Goal: Transaction & Acquisition: Book appointment/travel/reservation

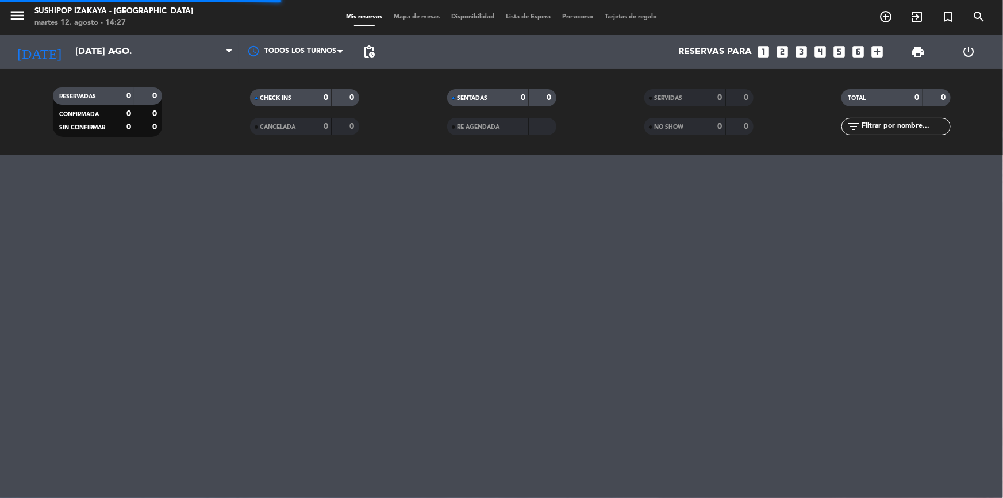
click at [103, 63] on div "[DATE] [DATE] ago. arrow_drop_down" at bounding box center [66, 51] width 115 height 25
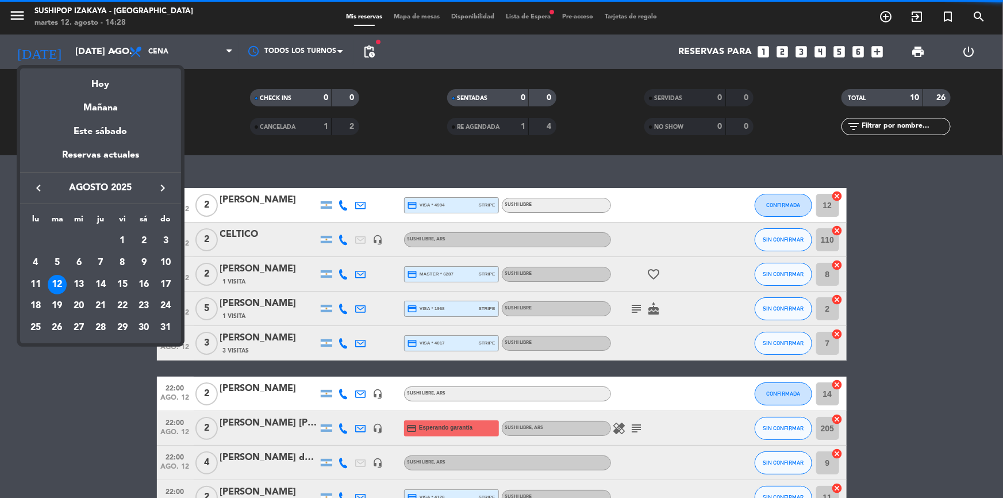
click at [60, 278] on div "12" at bounding box center [58, 285] width 20 height 20
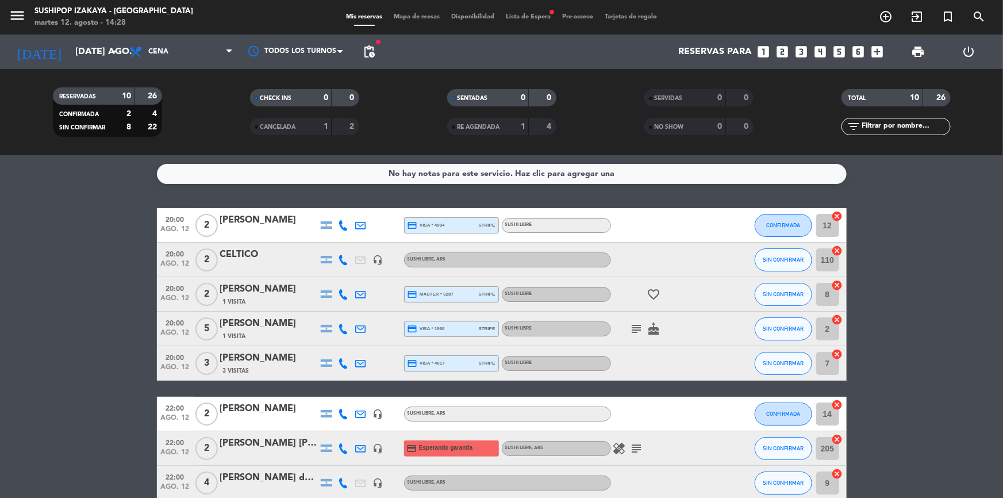
click at [806, 48] on icon "looks_3" at bounding box center [801, 51] width 15 height 15
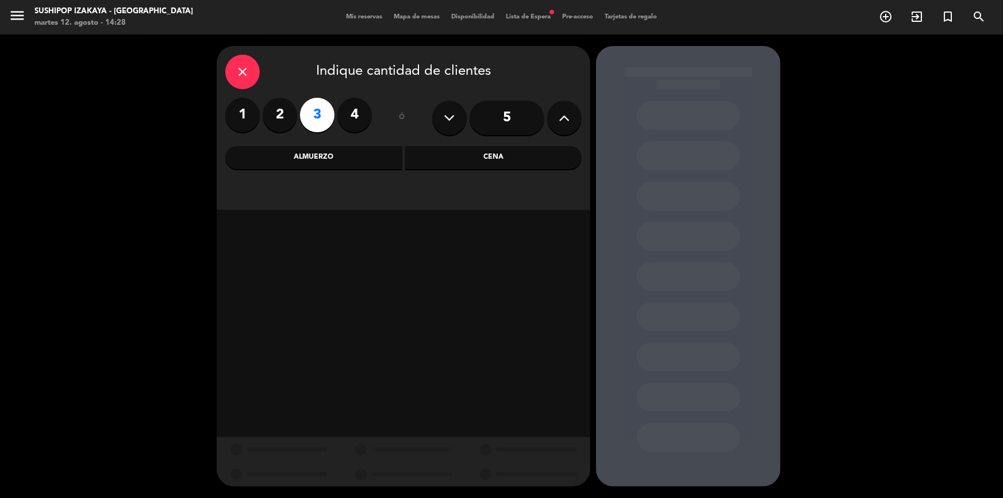
click at [530, 152] on div "Cena" at bounding box center [493, 157] width 177 height 23
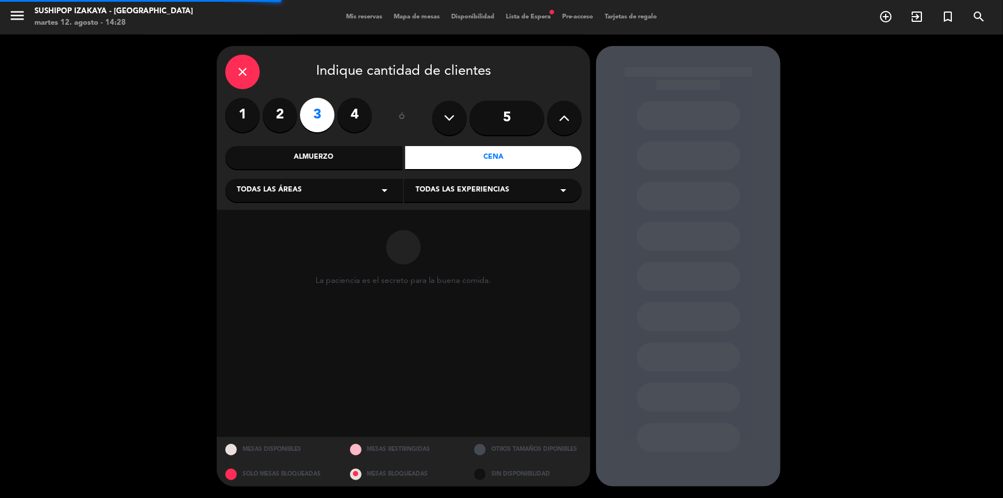
click at [495, 197] on div "Todas las experiencias arrow_drop_down" at bounding box center [493, 190] width 178 height 23
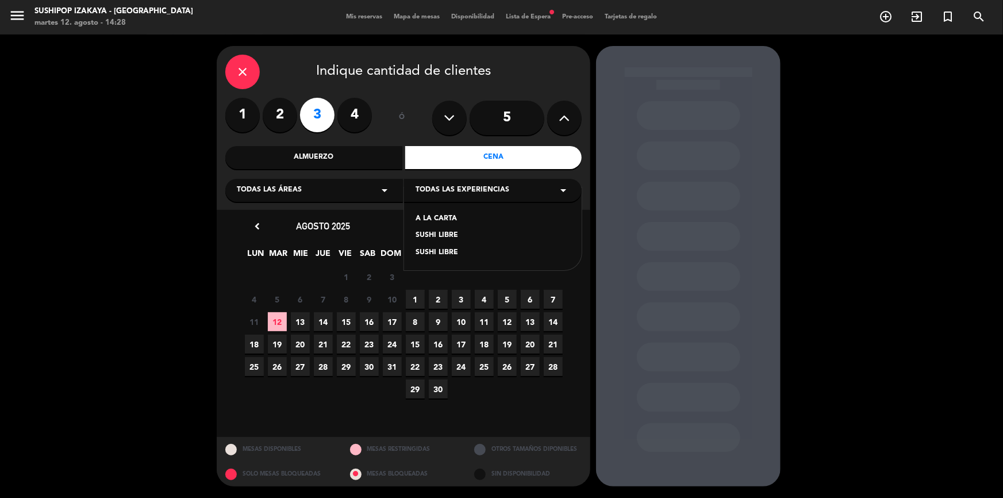
click at [449, 234] on div "SUSHI LIBRE" at bounding box center [493, 236] width 155 height 12
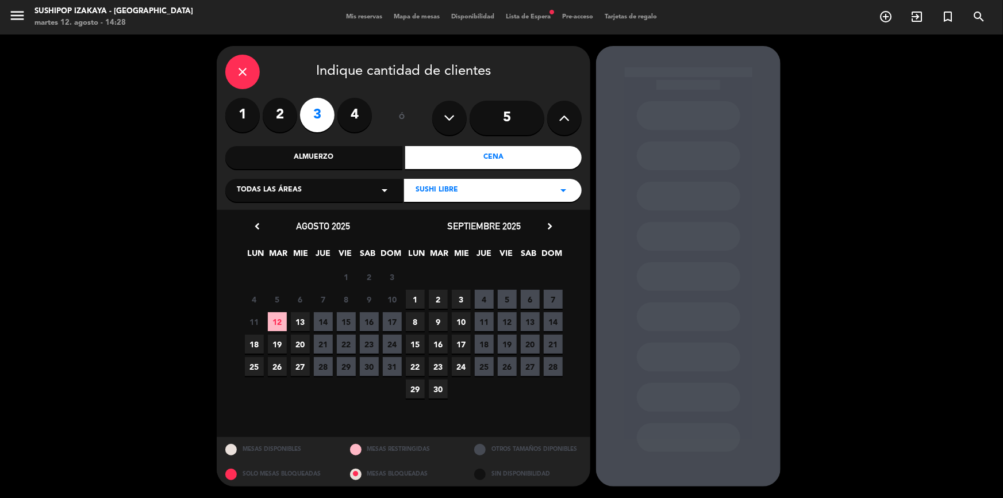
click at [280, 324] on span "12" at bounding box center [277, 321] width 19 height 19
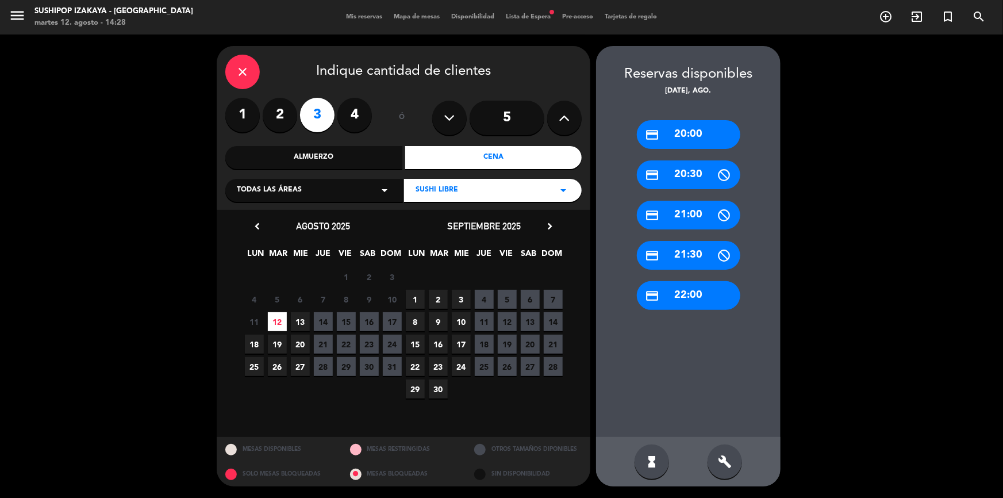
click at [692, 286] on div "credit_card 22:00" at bounding box center [689, 295] width 104 height 29
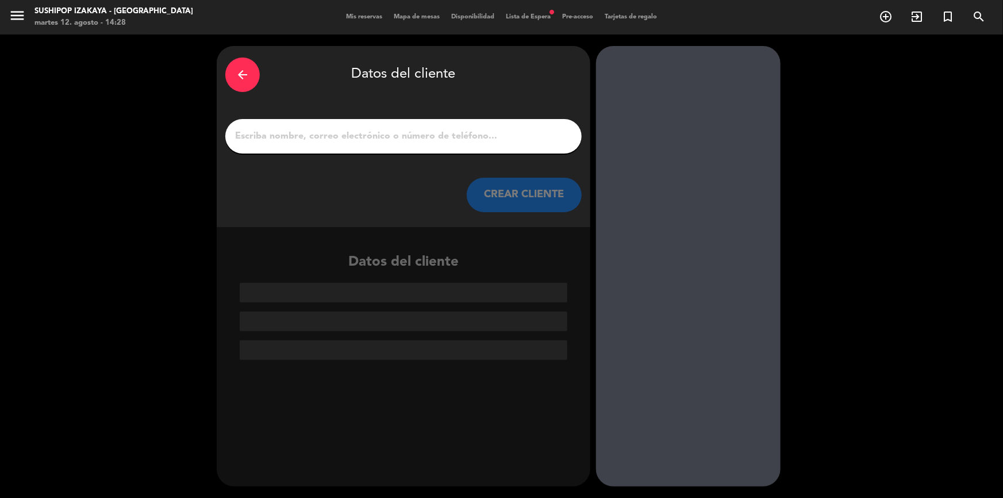
click at [391, 122] on div at bounding box center [403, 136] width 357 height 35
click at [396, 151] on div at bounding box center [403, 136] width 357 height 35
click at [403, 139] on input "1" at bounding box center [403, 136] width 339 height 16
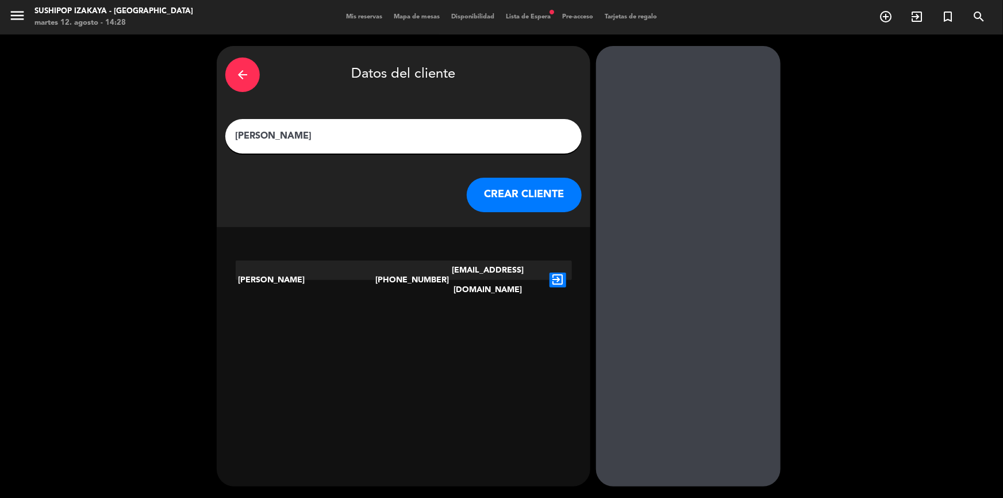
type input "[PERSON_NAME]"
click at [556, 273] on icon "exit_to_app" at bounding box center [558, 280] width 17 height 15
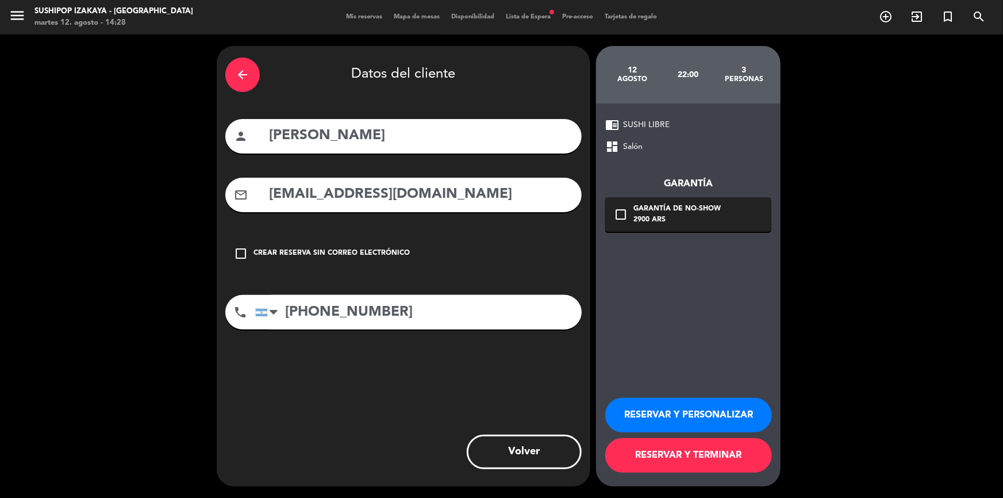
click at [671, 455] on button "RESERVAR Y TERMINAR" at bounding box center [688, 455] width 167 height 35
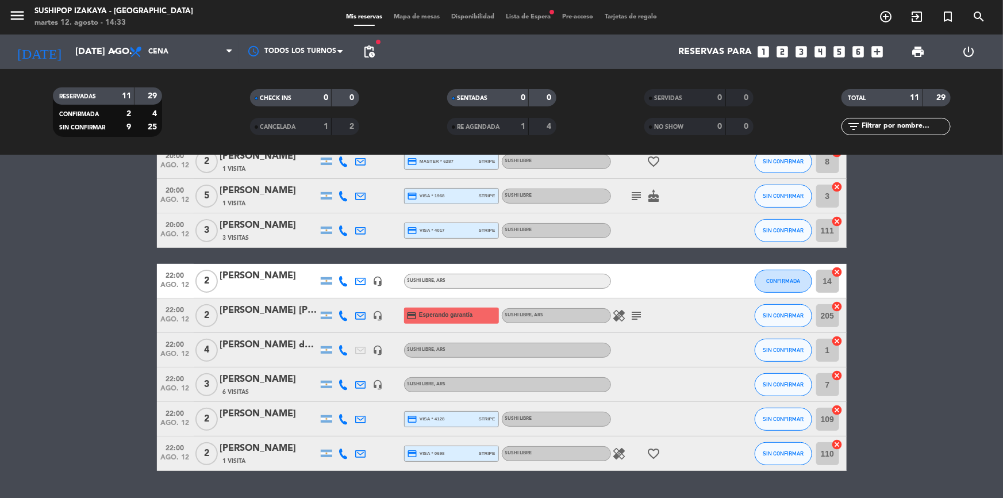
scroll to position [163, 0]
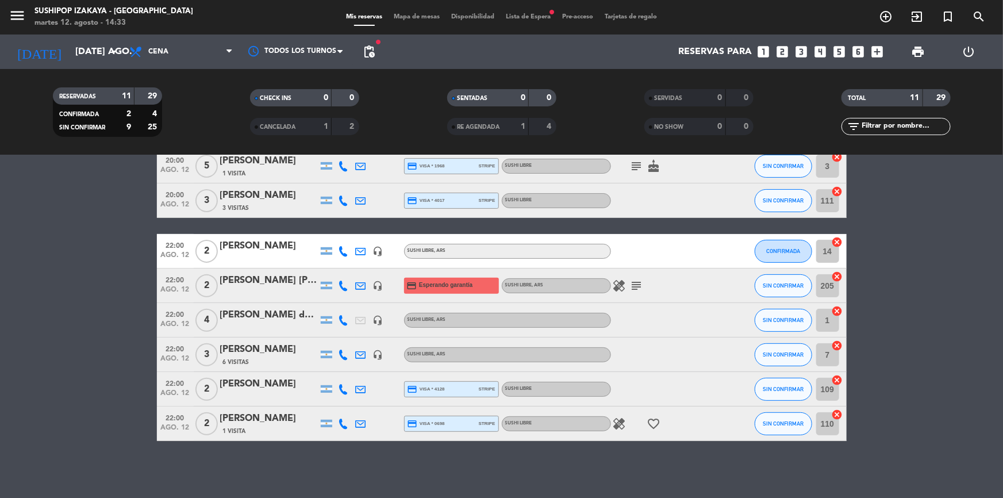
click at [616, 418] on icon "healing" at bounding box center [620, 424] width 14 height 14
drag, startPoint x: 645, startPoint y: 362, endPoint x: 621, endPoint y: 338, distance: 33.8
click at [640, 355] on div at bounding box center [663, 355] width 104 height 34
click at [614, 285] on icon "healing" at bounding box center [620, 286] width 14 height 14
click at [646, 322] on div at bounding box center [663, 320] width 104 height 34
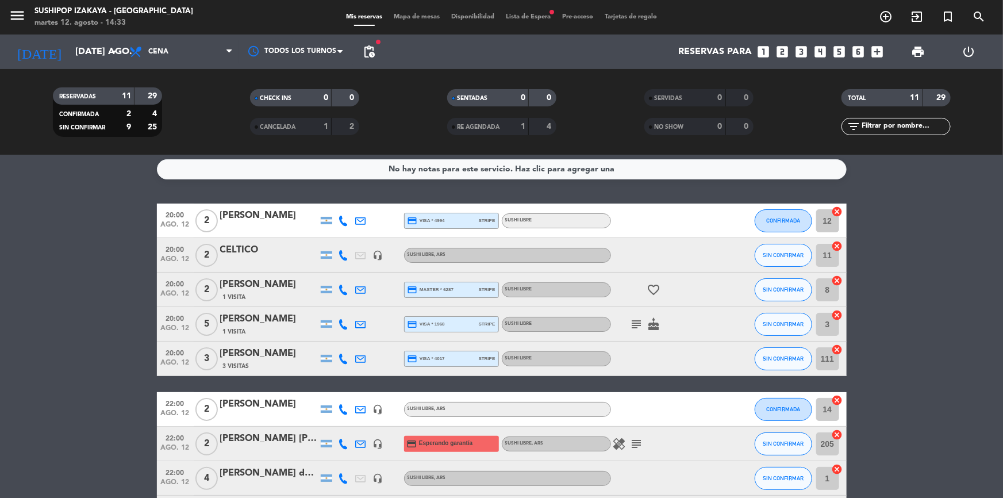
scroll to position [0, 0]
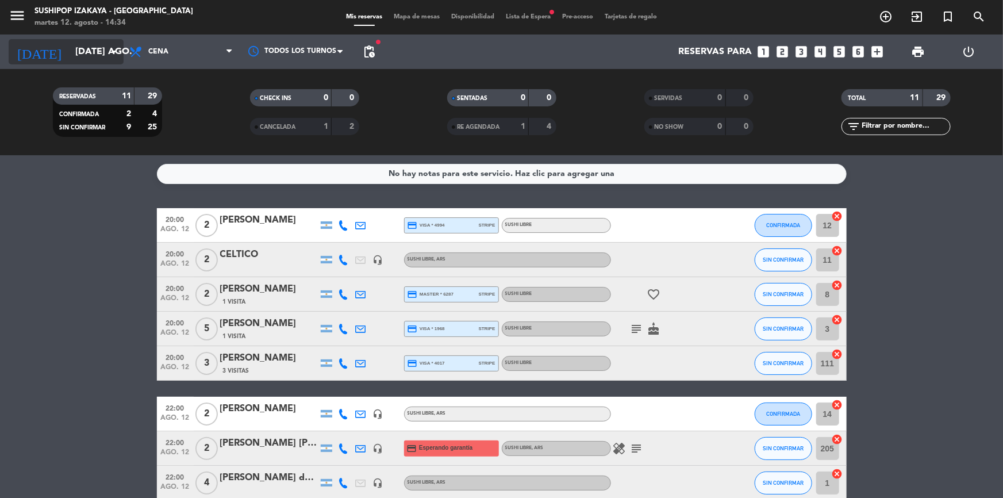
click at [70, 43] on input "[DATE] ago." at bounding box center [130, 52] width 121 height 22
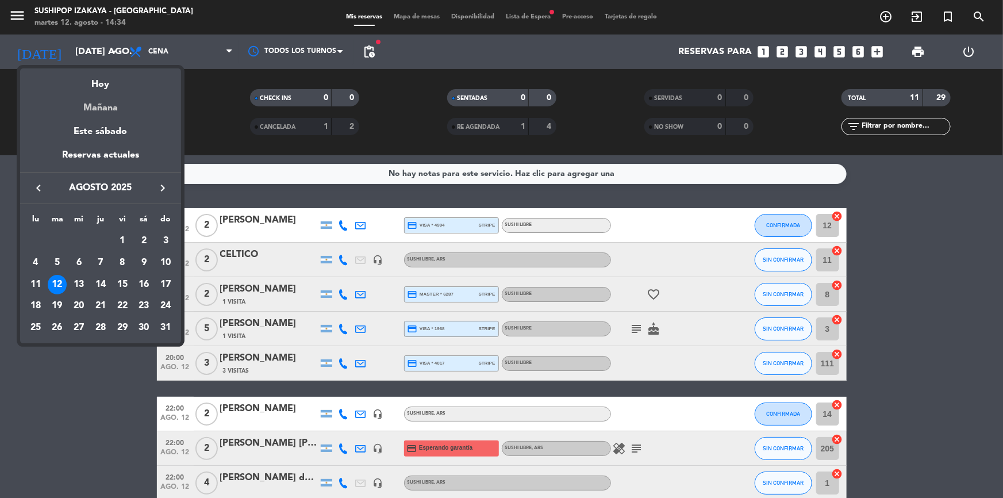
click at [91, 108] on div "Mañana" at bounding box center [100, 104] width 161 height 24
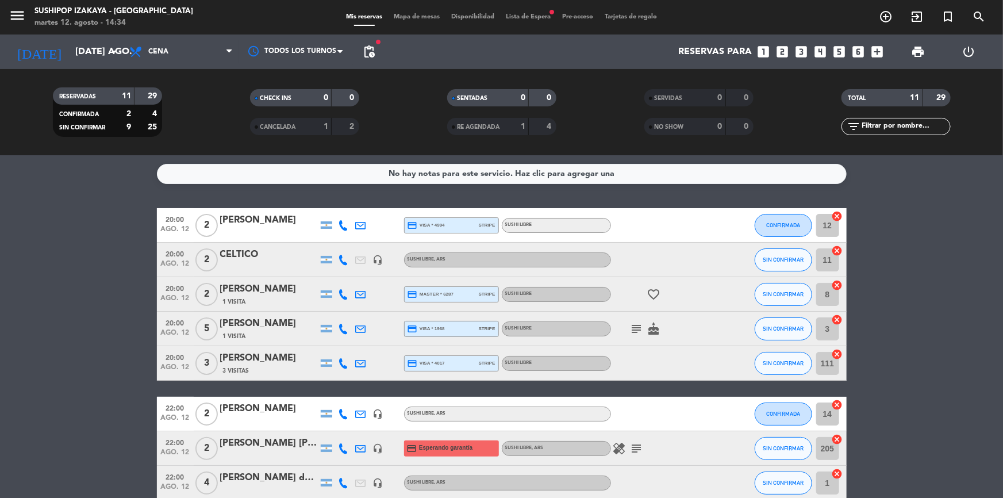
type input "mié. 13 ago."
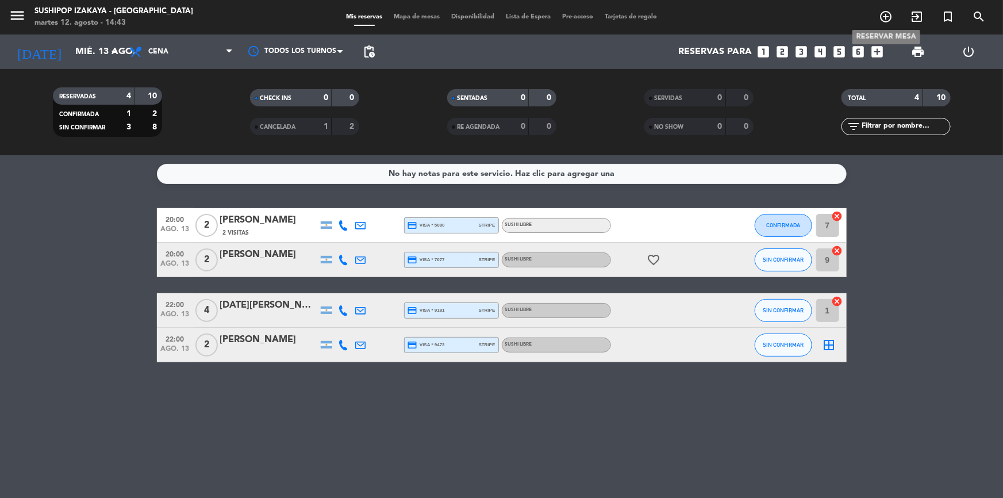
click at [887, 14] on icon "add_circle_outline" at bounding box center [886, 17] width 14 height 14
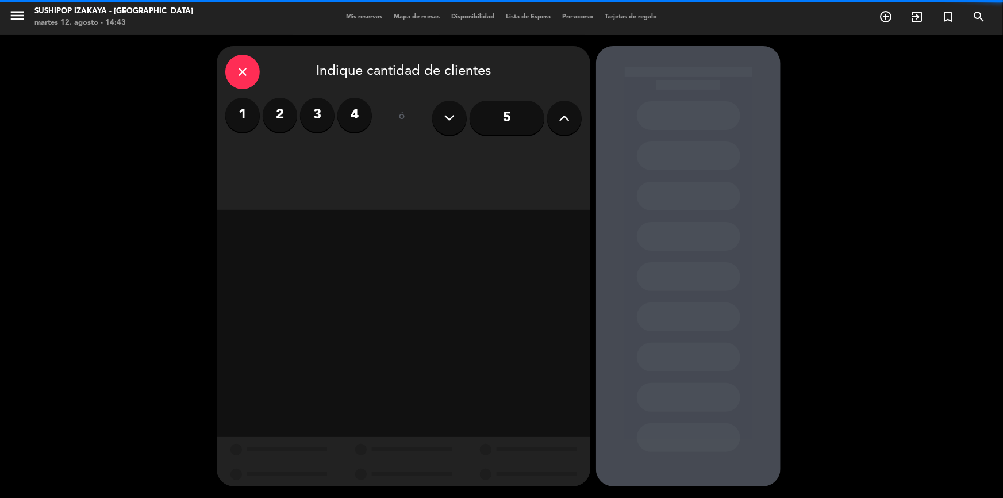
click at [350, 112] on label "4" at bounding box center [355, 115] width 35 height 35
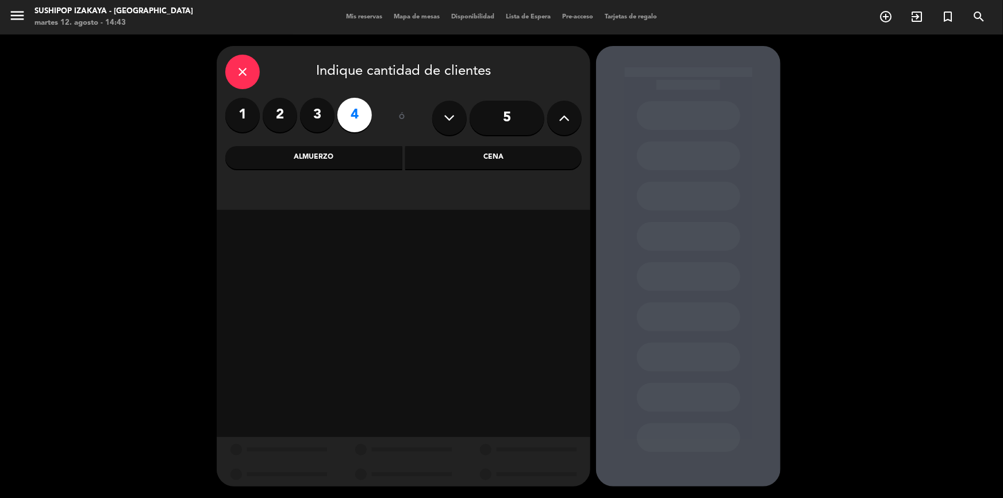
click at [471, 155] on div "Cena" at bounding box center [493, 157] width 177 height 23
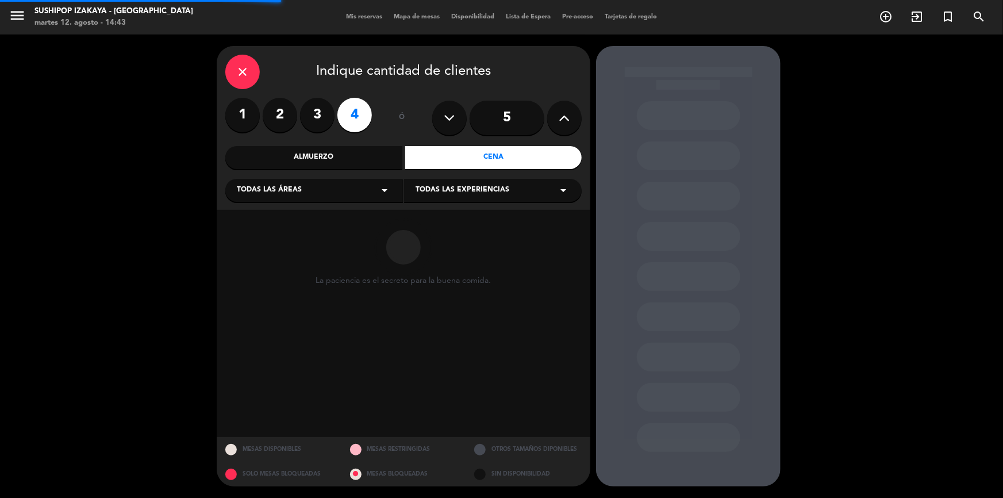
click at [465, 182] on div "Todas las experiencias arrow_drop_down" at bounding box center [493, 190] width 178 height 23
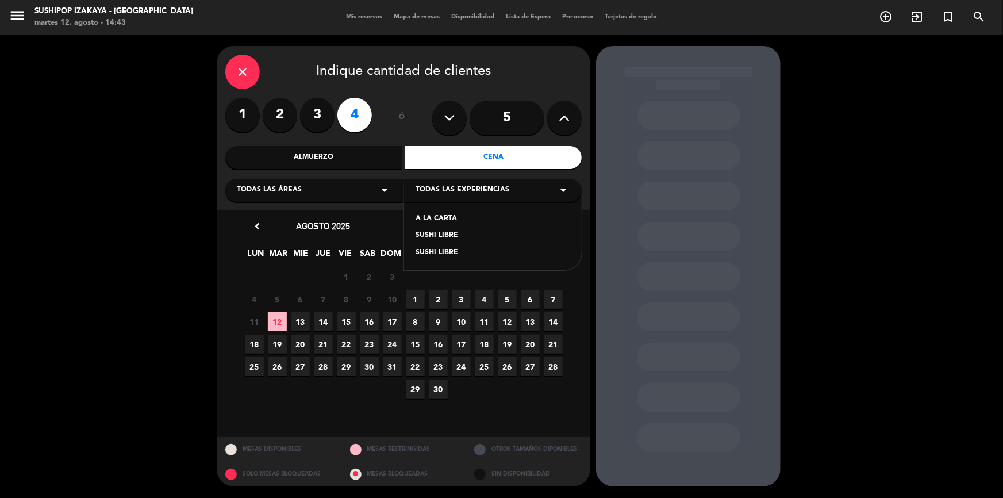
click at [443, 233] on div "SUSHI LIBRE" at bounding box center [493, 236] width 155 height 12
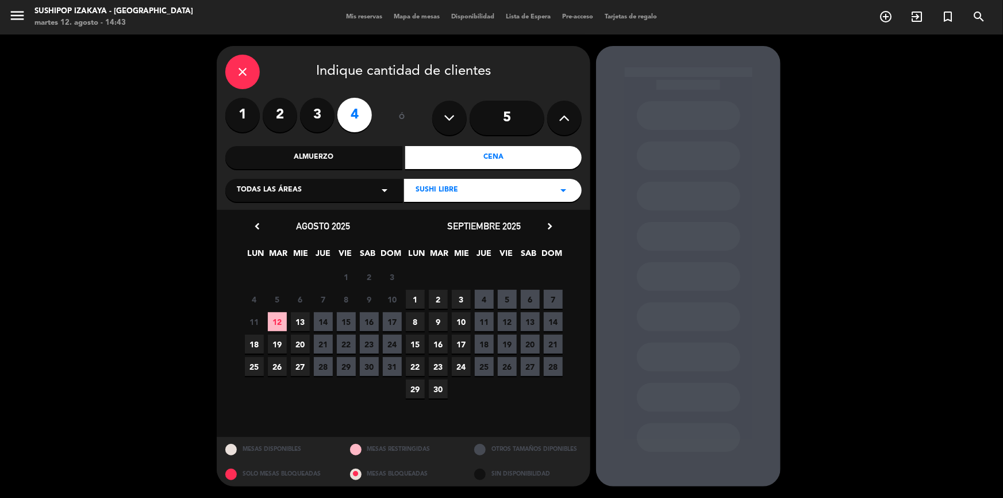
click at [293, 320] on span "13" at bounding box center [300, 321] width 19 height 19
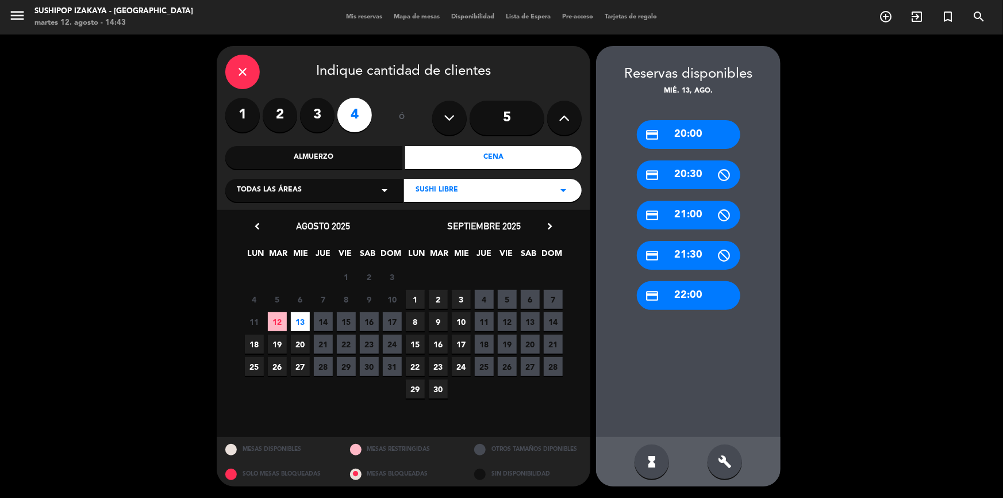
click at [687, 137] on div "credit_card 20:00" at bounding box center [689, 134] width 104 height 29
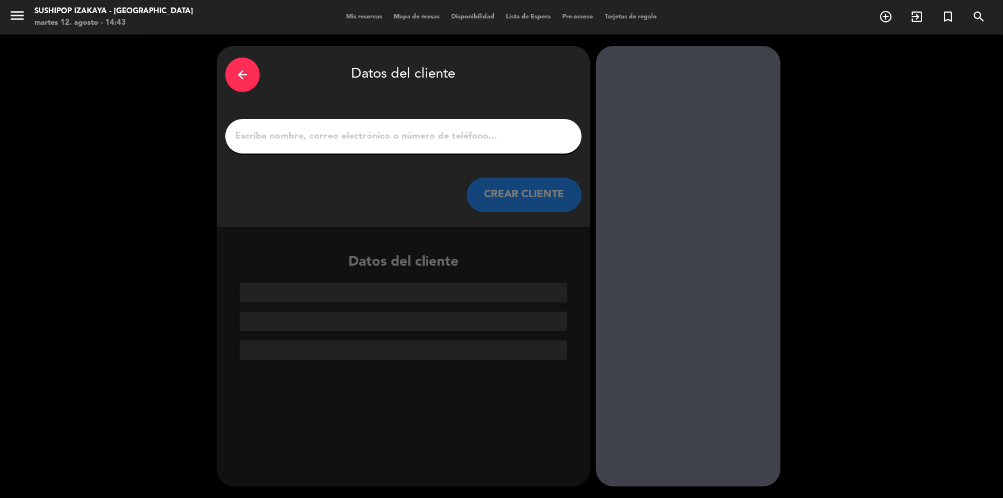
click at [357, 135] on input "1" at bounding box center [403, 136] width 339 height 16
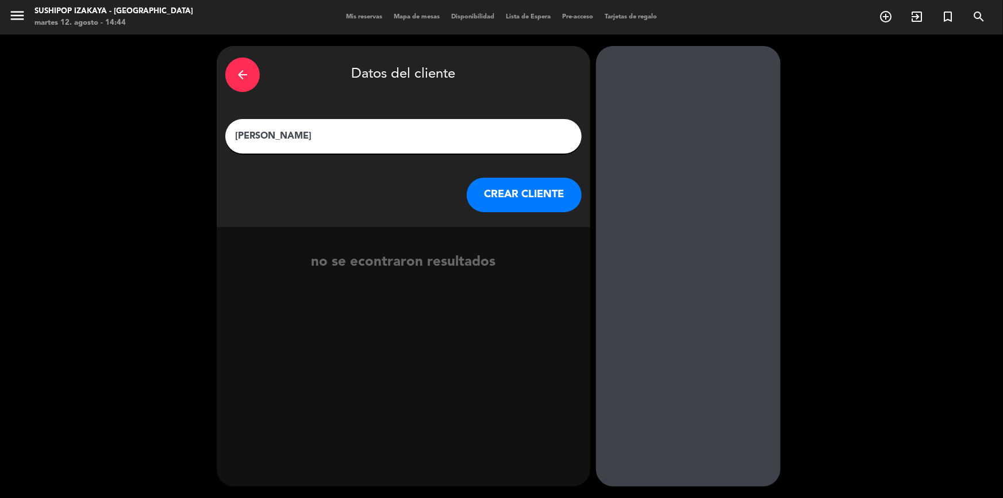
type input "[PERSON_NAME]"
click at [477, 187] on button "CREAR CLIENTE" at bounding box center [524, 195] width 115 height 35
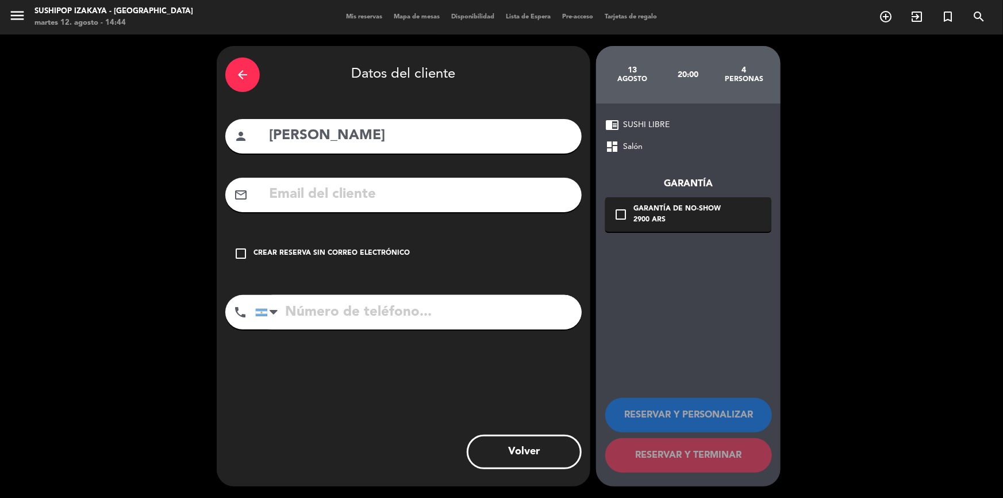
click at [291, 185] on input "text" at bounding box center [420, 195] width 305 height 24
paste input "[EMAIL_ADDRESS][DOMAIN_NAME]"
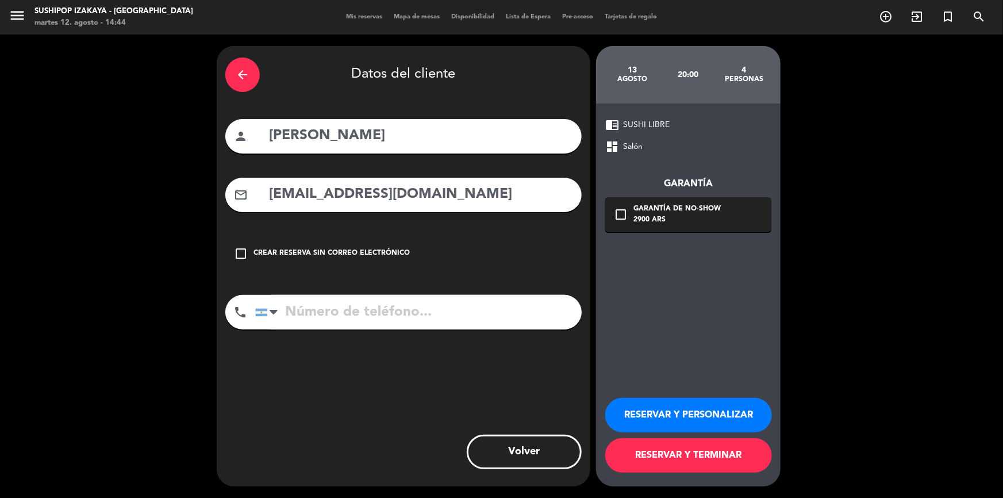
type input "[EMAIL_ADDRESS][DOMAIN_NAME]"
click at [308, 309] on input "tel" at bounding box center [418, 312] width 327 height 35
type input "2214811355"
drag, startPoint x: 653, startPoint y: 451, endPoint x: 647, endPoint y: 454, distance: 5.9
click at [652, 452] on button "RESERVAR Y TERMINAR" at bounding box center [688, 455] width 167 height 35
